Goal: Find specific page/section: Find specific page/section

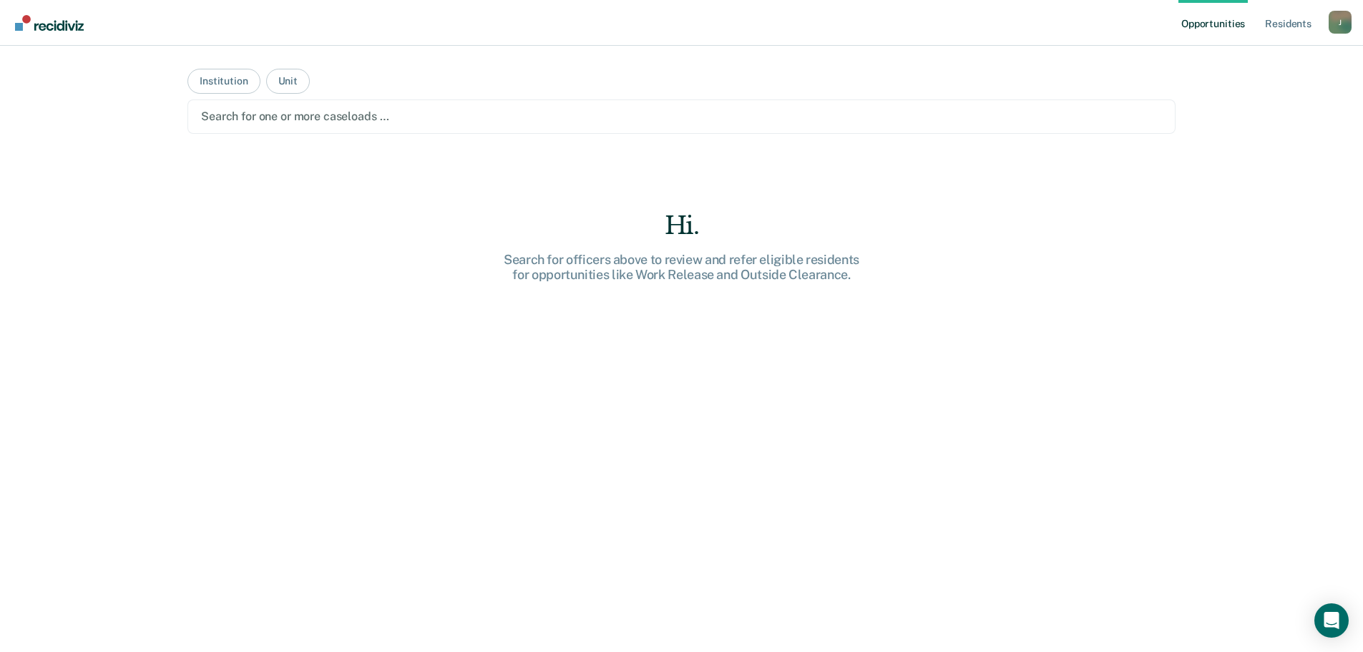
click at [428, 122] on div at bounding box center [681, 116] width 961 height 16
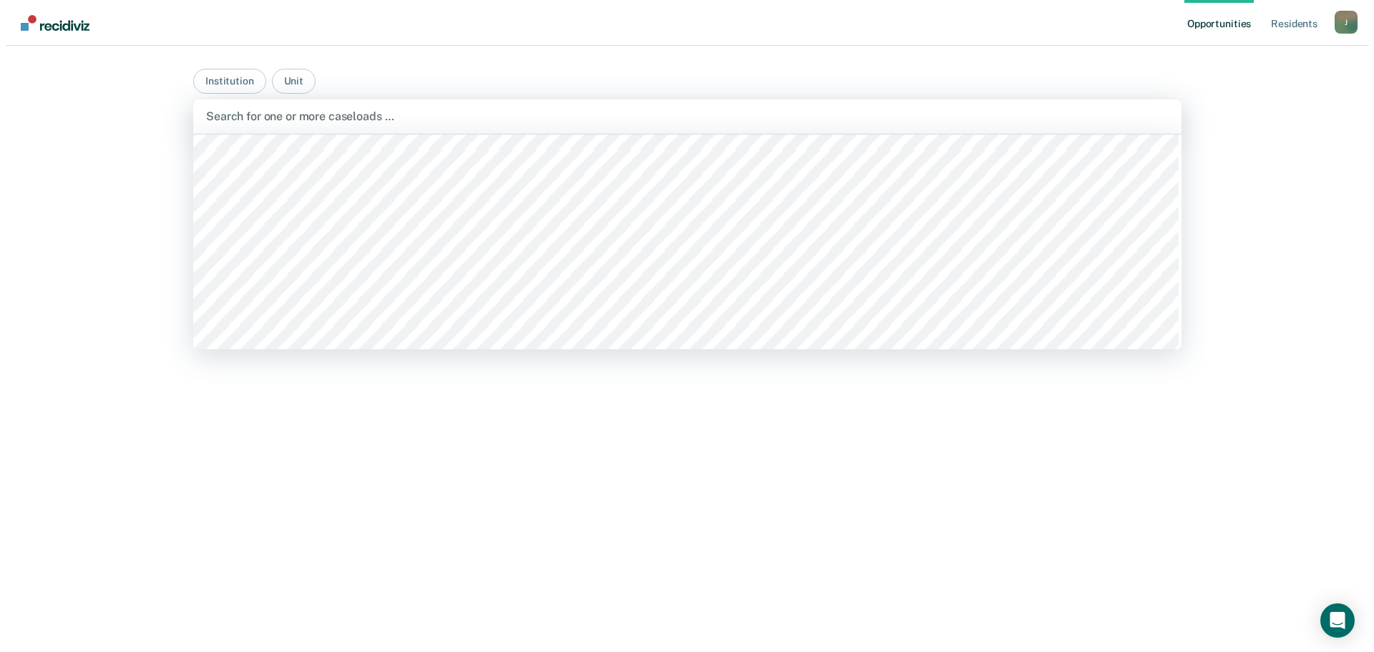
scroll to position [2004, 0]
